Goal: Task Accomplishment & Management: Manage account settings

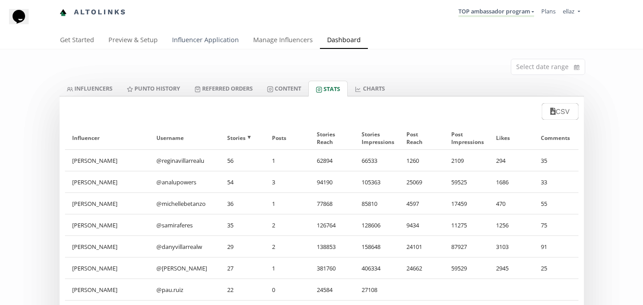
click at [184, 34] on link "Influencer Application" at bounding box center [205, 41] width 81 height 18
click at [186, 47] on link "Influencer Application" at bounding box center [205, 41] width 81 height 18
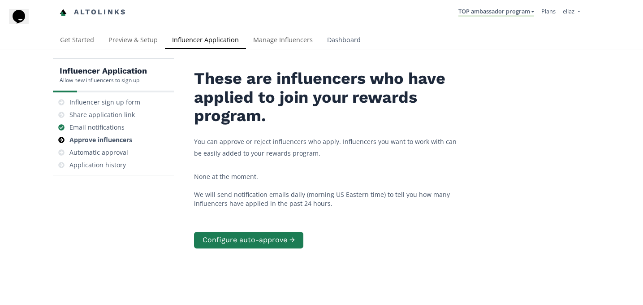
click at [345, 44] on link "Dashboard" at bounding box center [344, 41] width 48 height 18
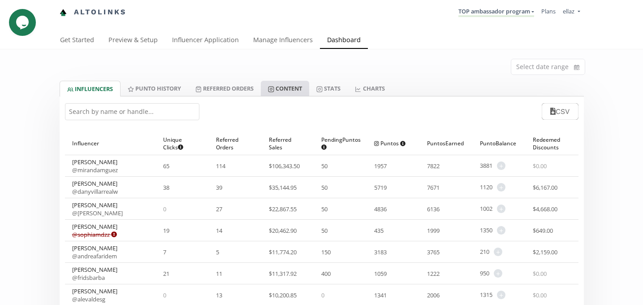
click at [284, 89] on link "Content" at bounding box center [285, 88] width 48 height 15
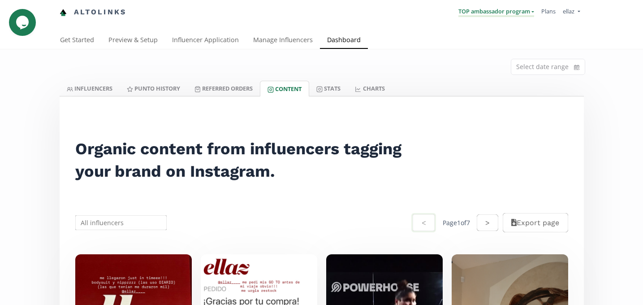
click at [492, 14] on link "TOP ambassador program" at bounding box center [496, 12] width 76 height 10
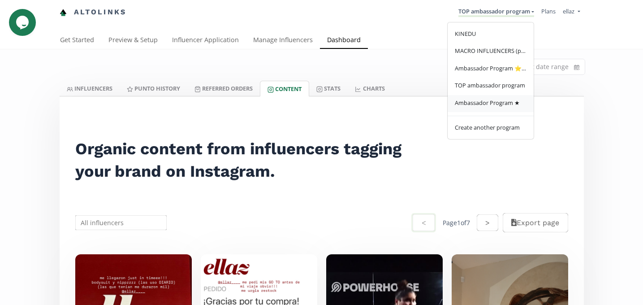
click at [489, 100] on span "Ambassador Program ★" at bounding box center [487, 103] width 65 height 8
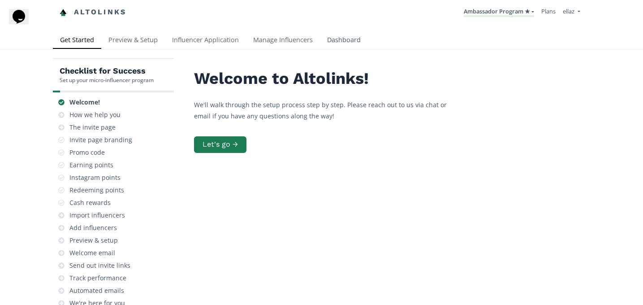
click at [350, 37] on link "Dashboard" at bounding box center [344, 41] width 48 height 18
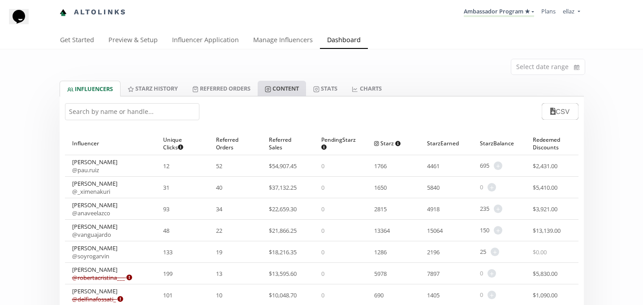
click at [285, 95] on link "Content" at bounding box center [282, 88] width 48 height 15
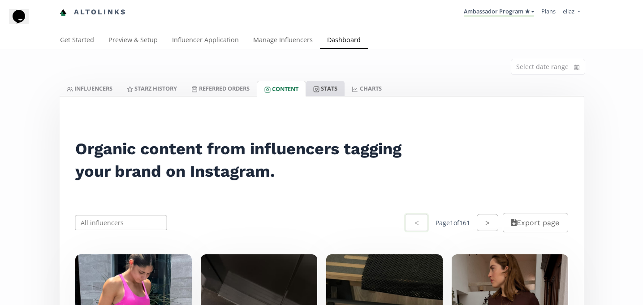
click at [333, 91] on link "Stats" at bounding box center [325, 88] width 39 height 15
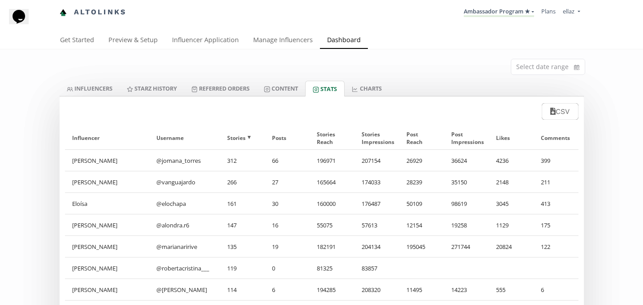
click at [288, 98] on div "CSV" at bounding box center [322, 108] width 524 height 25
click at [290, 90] on link "Content" at bounding box center [281, 88] width 48 height 15
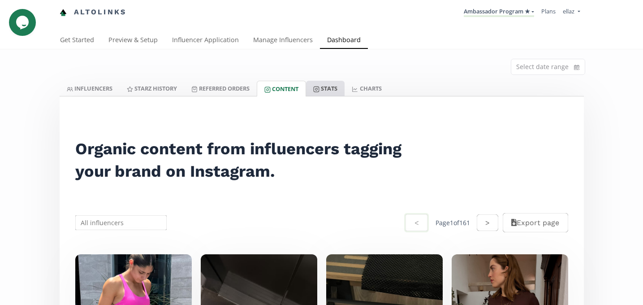
click at [336, 87] on link "Stats" at bounding box center [325, 88] width 39 height 15
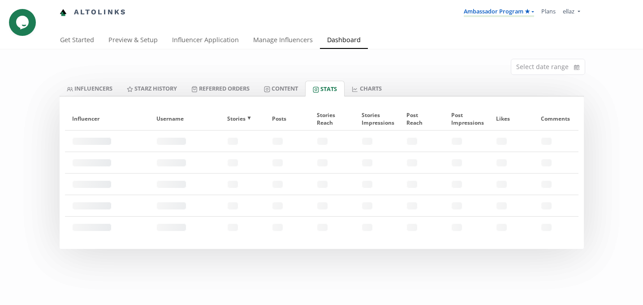
drag, startPoint x: 471, startPoint y: 8, endPoint x: 475, endPoint y: 21, distance: 13.5
click at [471, 8] on link "Ambassador Program ★" at bounding box center [499, 12] width 70 height 10
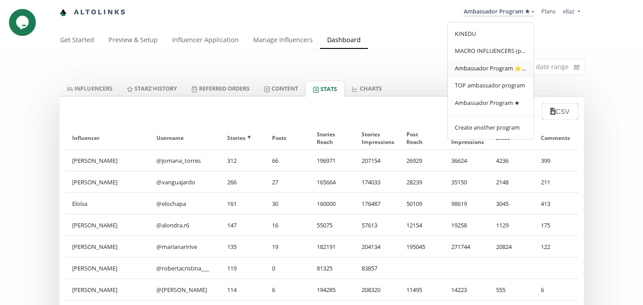
click at [477, 72] on span "Ambassador Program ⭐️⭐️" at bounding box center [491, 68] width 72 height 8
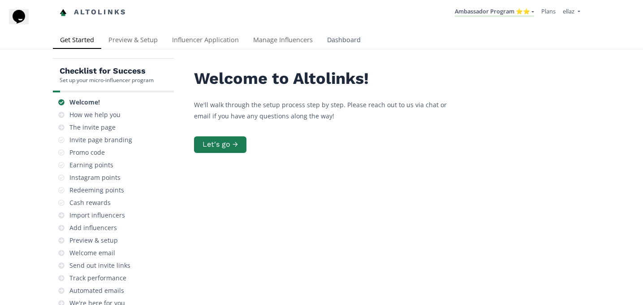
click at [342, 37] on link "Dashboard" at bounding box center [344, 41] width 48 height 18
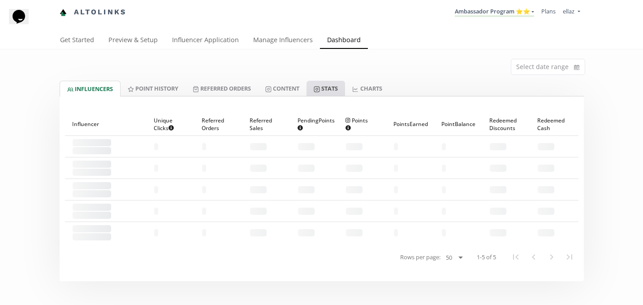
click at [328, 84] on link "Stats" at bounding box center [325, 88] width 39 height 15
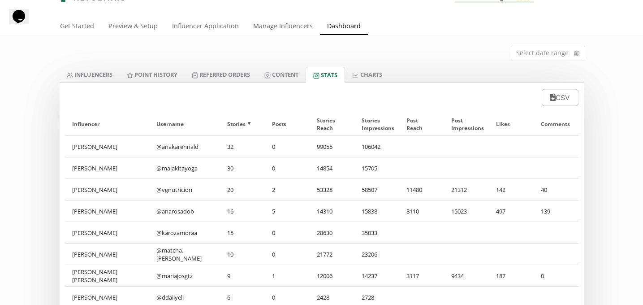
scroll to position [15, 0]
click at [284, 67] on link "Content" at bounding box center [281, 72] width 48 height 15
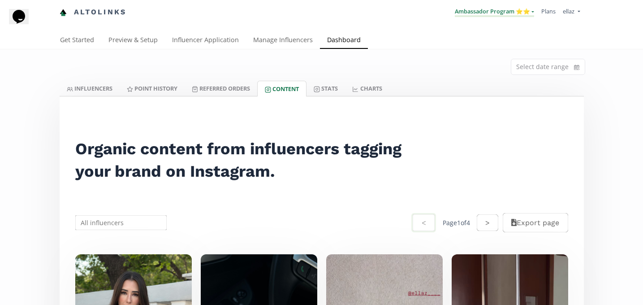
click at [522, 12] on link "Ambassador Program ⭐️⭐️" at bounding box center [494, 12] width 79 height 10
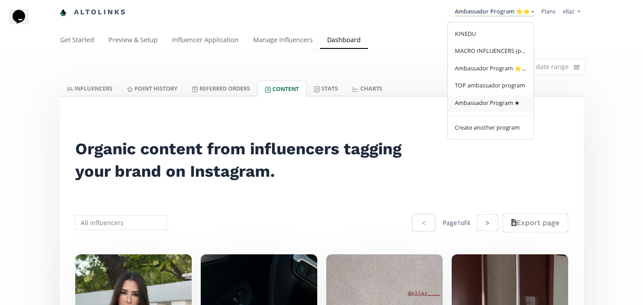
click at [498, 102] on span "Ambassador Program ★" at bounding box center [487, 103] width 65 height 8
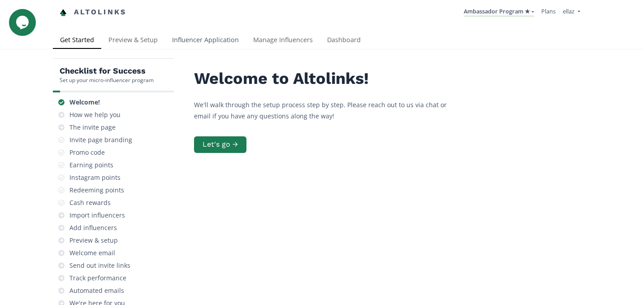
click at [197, 39] on link "Influencer Application" at bounding box center [205, 41] width 81 height 18
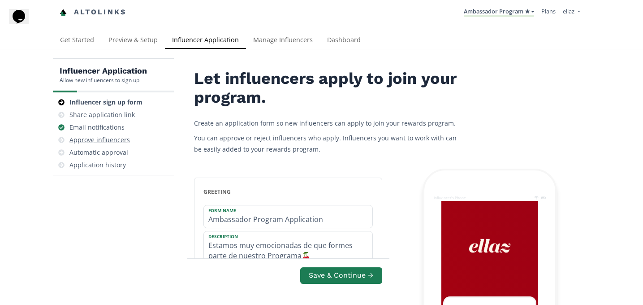
click at [110, 144] on div "Approve influencers" at bounding box center [99, 139] width 60 height 9
